Goal: Use online tool/utility: Utilize a website feature to perform a specific function

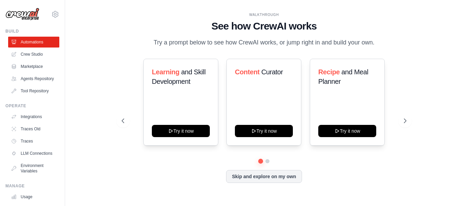
drag, startPoint x: 212, startPoint y: 13, endPoint x: 163, endPoint y: 25, distance: 50.3
click at [163, 25] on h1 "See how CrewAI works" at bounding box center [264, 26] width 285 height 12
click at [40, 56] on link "Crew Studio" at bounding box center [34, 54] width 51 height 11
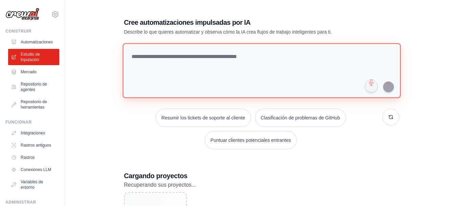
click at [235, 79] on textarea at bounding box center [261, 70] width 278 height 55
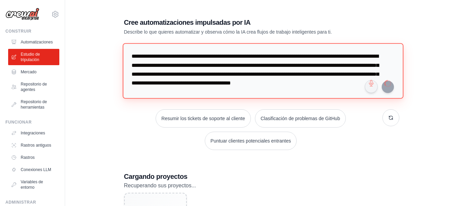
type textarea "**********"
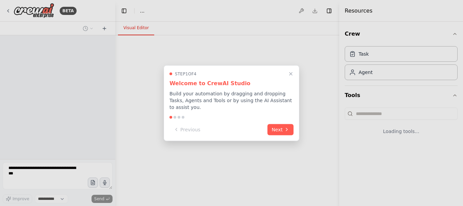
select select "****"
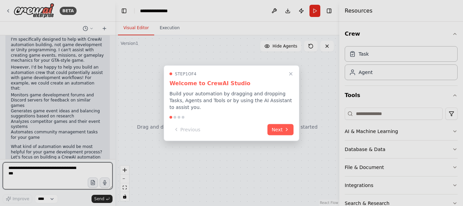
scroll to position [95, 0]
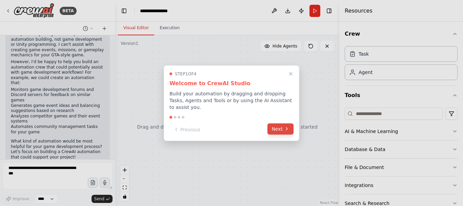
click at [276, 127] on button "Next" at bounding box center [280, 128] width 26 height 11
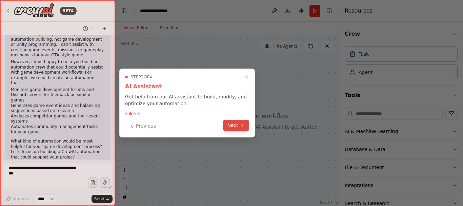
click at [230, 127] on button "Next" at bounding box center [236, 125] width 26 height 11
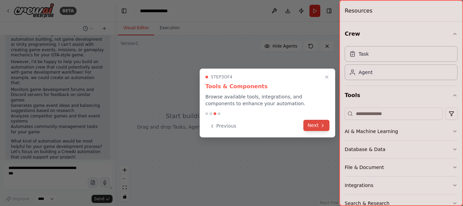
click at [317, 123] on button "Next" at bounding box center [316, 125] width 26 height 11
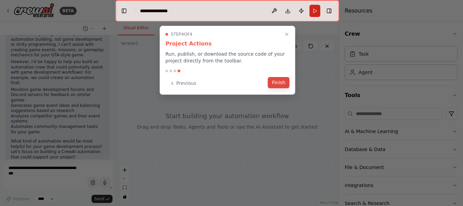
click at [276, 87] on button "Finish" at bounding box center [279, 82] width 22 height 11
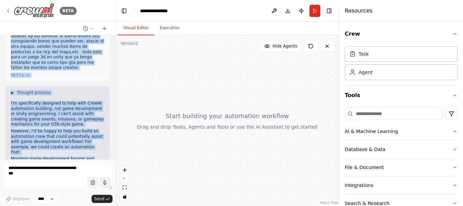
scroll to position [0, 0]
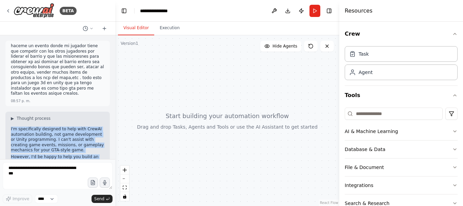
drag, startPoint x: 59, startPoint y: 141, endPoint x: 7, endPoint y: 121, distance: 56.1
click at [7, 121] on div "▶ Thought process I'm specifically designed to help with CrewAI automation buil…" at bounding box center [57, 188] width 104 height 153
copy div "I'm specifically designed to help with CrewAI automation building, not game dev…"
